Goal: Task Accomplishment & Management: Manage account settings

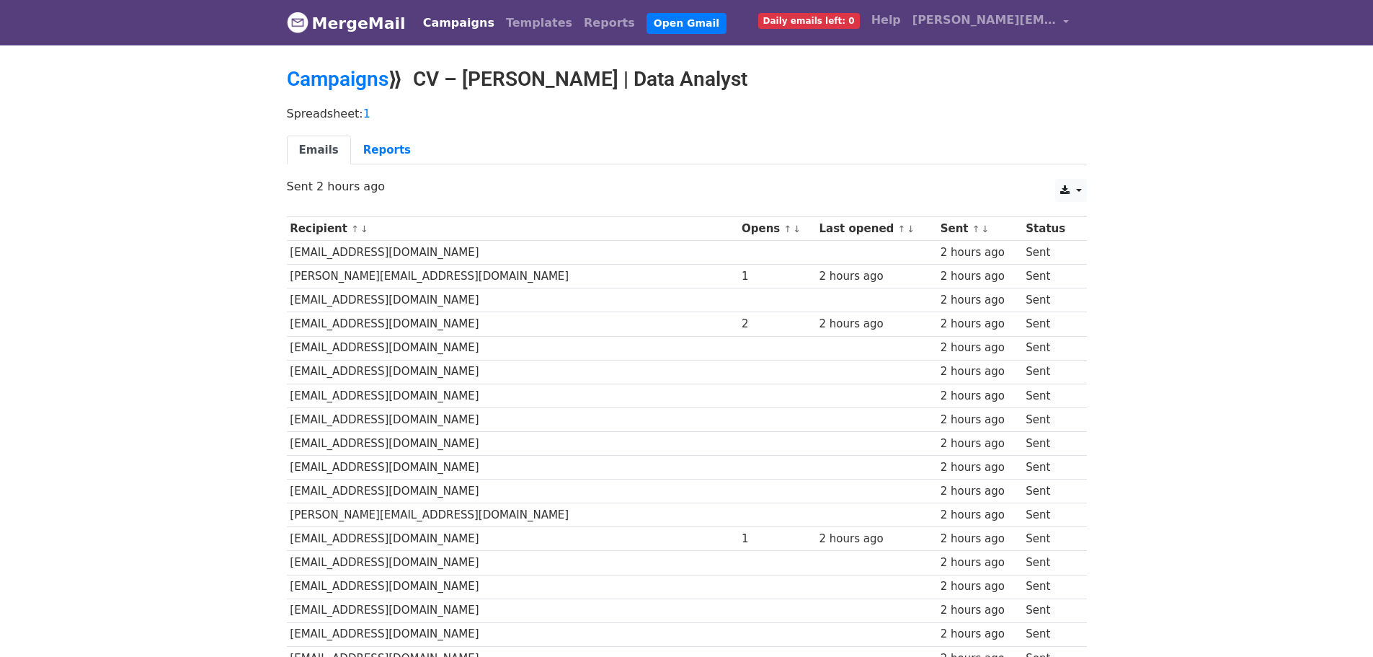
click at [898, 233] on link "↑" at bounding box center [902, 228] width 8 height 11
click at [898, 229] on link "↑" at bounding box center [902, 228] width 8 height 11
click at [894, 230] on link "↑" at bounding box center [900, 229] width 12 height 12
click at [735, 230] on th "Opens ↑ ↓" at bounding box center [773, 229] width 77 height 24
click at [781, 230] on link "↑" at bounding box center [785, 228] width 8 height 11
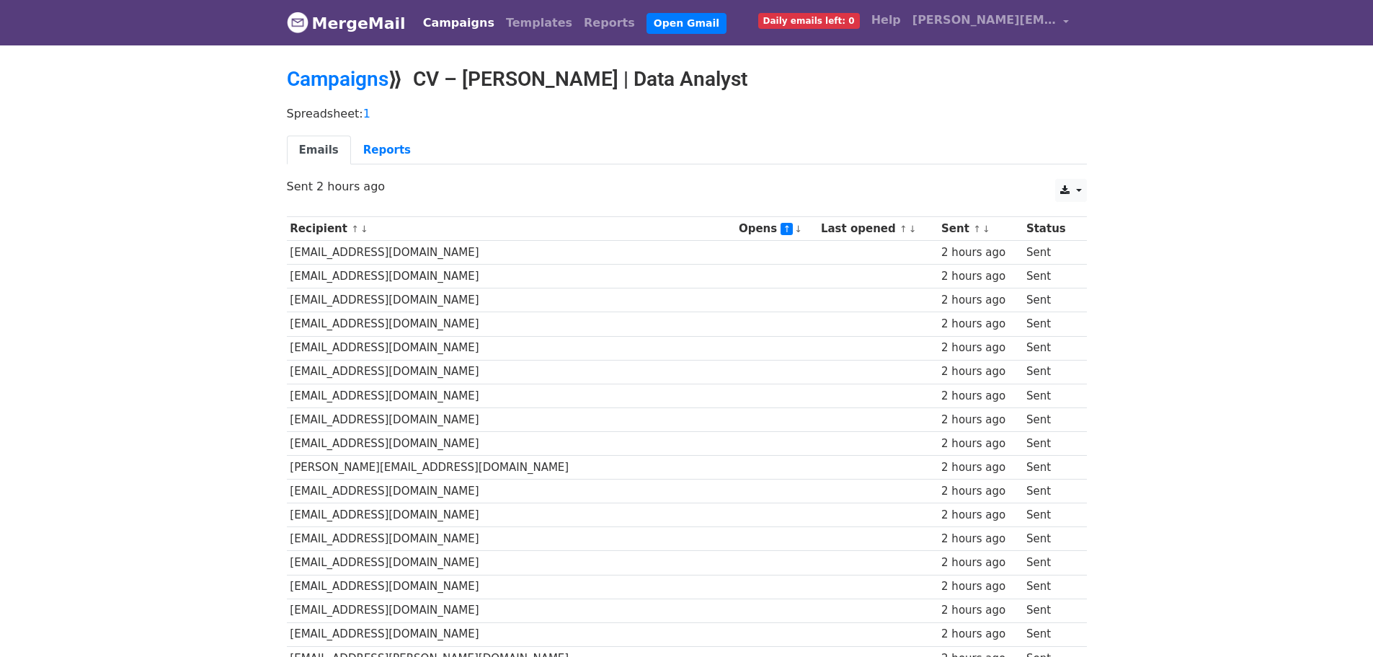
click at [781, 229] on link "↑" at bounding box center [787, 229] width 12 height 12
click at [781, 230] on link "↑" at bounding box center [787, 229] width 12 height 12
click at [794, 229] on link "↓" at bounding box center [798, 228] width 8 height 11
